Goal: Navigation & Orientation: Find specific page/section

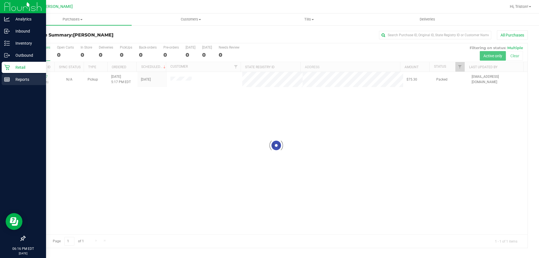
click at [10, 78] on p "Reports" at bounding box center [27, 79] width 34 height 7
click at [7, 81] on rect at bounding box center [6, 80] width 5 height 4
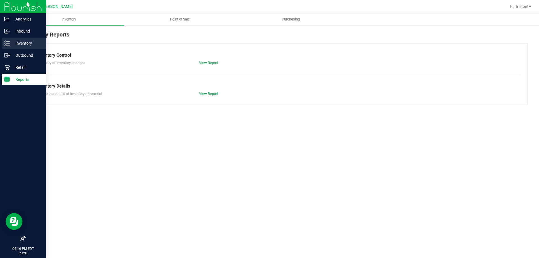
click at [22, 40] on p "Inventory" at bounding box center [27, 43] width 34 height 7
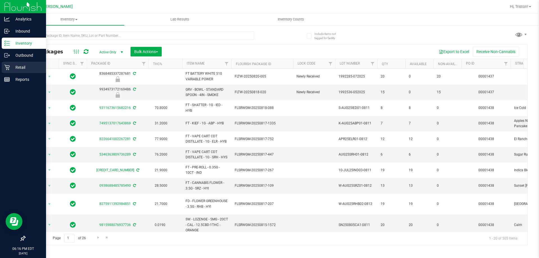
click at [5, 69] on icon at bounding box center [7, 68] width 6 height 6
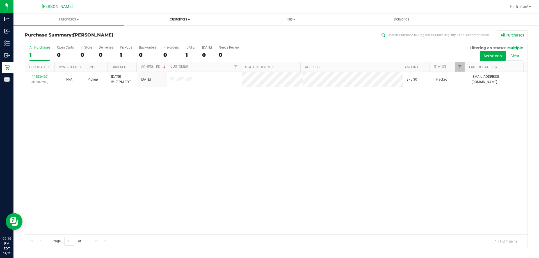
click at [178, 21] on span "Customers" at bounding box center [180, 19] width 110 height 5
click at [147, 35] on span "All customers" at bounding box center [144, 33] width 40 height 5
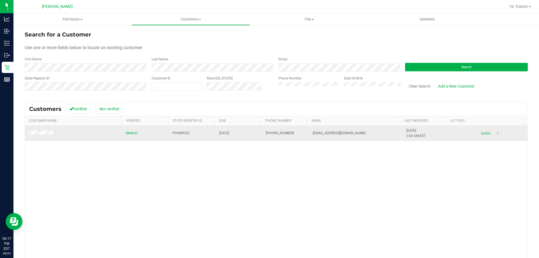
drag, startPoint x: 232, startPoint y: 133, endPoint x: 202, endPoint y: 138, distance: 30.7
click at [202, 138] on tr "Medical P9HM9552 [DATE] (352) 653-4341 [EMAIL_ADDRESS][DOMAIN_NAME] [DATE] 2:04…" at bounding box center [276, 133] width 503 height 15
drag, startPoint x: 249, startPoint y: 138, endPoint x: 240, endPoint y: 135, distance: 9.2
click at [245, 136] on td "[DATE]" at bounding box center [239, 133] width 47 height 15
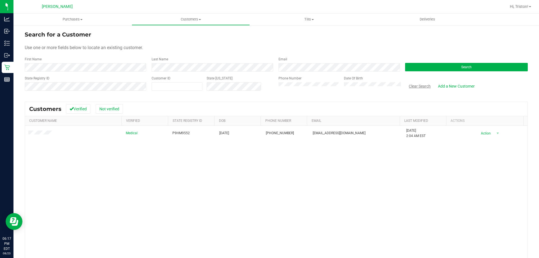
click at [419, 87] on button "Clear Search" at bounding box center [419, 86] width 29 height 10
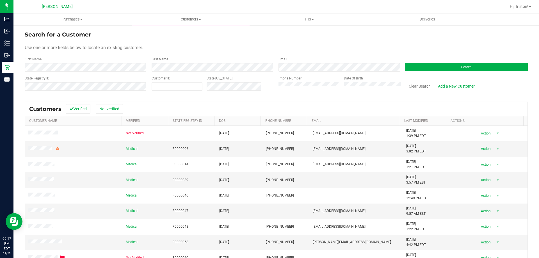
click at [172, 102] on div "Customers Verified Not verified" at bounding box center [276, 109] width 503 height 14
